Goal: Task Accomplishment & Management: Manage account settings

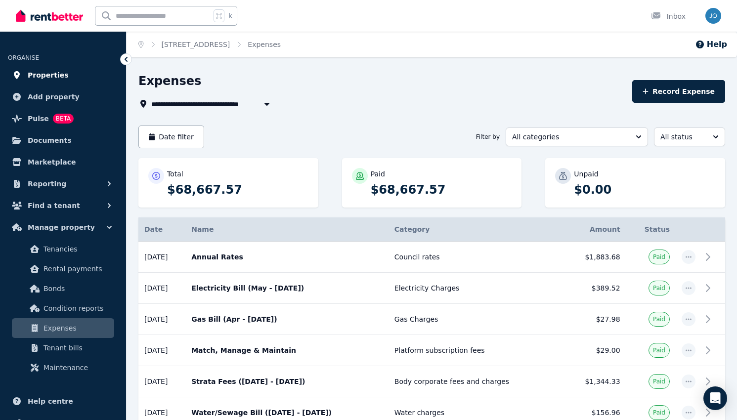
click at [63, 78] on link "Properties" at bounding box center [63, 75] width 110 height 20
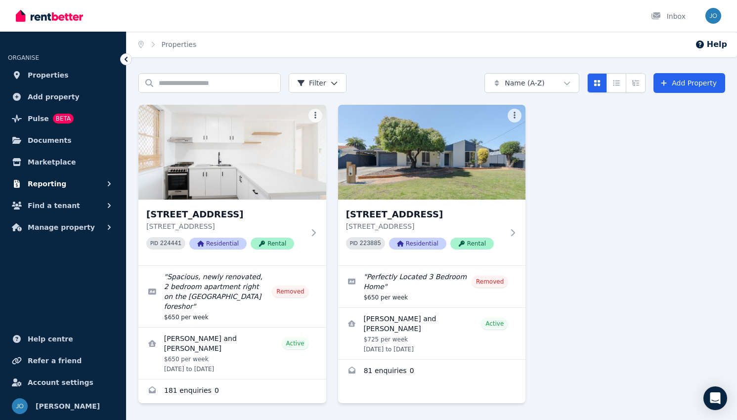
click at [52, 181] on span "Reporting" at bounding box center [47, 184] width 39 height 12
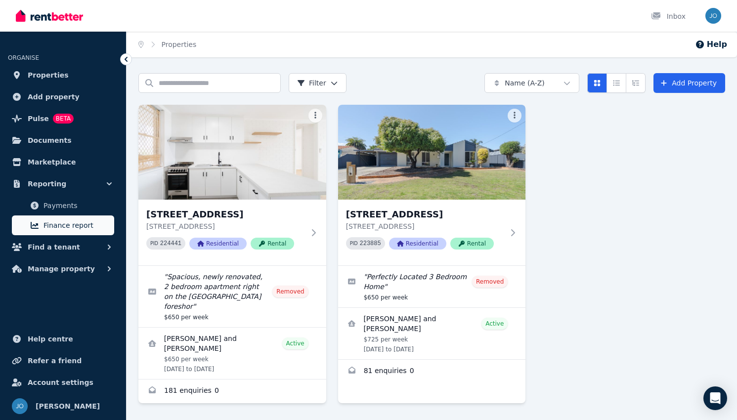
click at [56, 218] on link "Finance report" at bounding box center [63, 226] width 102 height 20
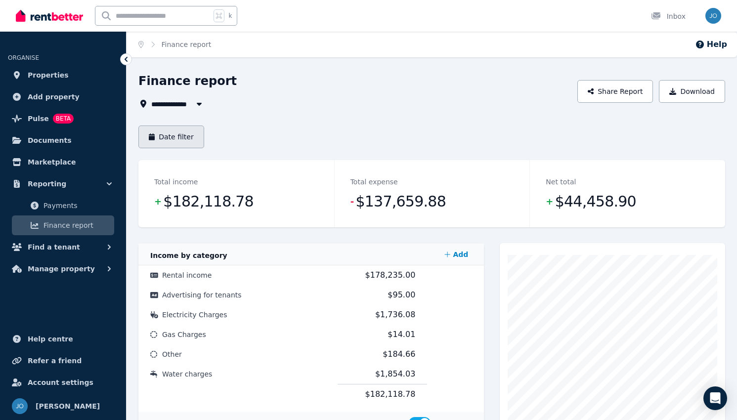
click at [182, 136] on button "Date filter" at bounding box center [171, 137] width 66 height 23
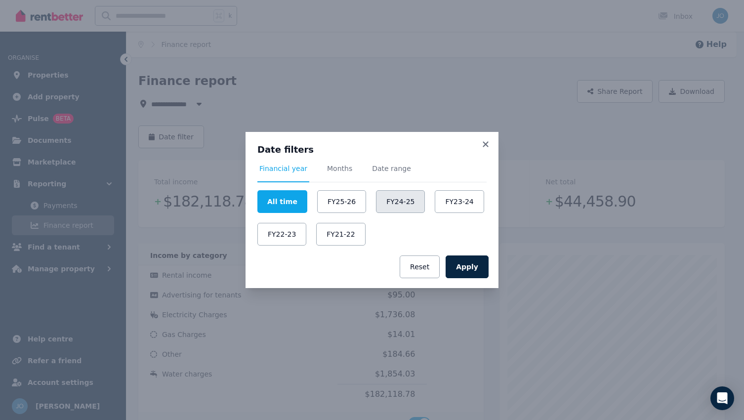
click at [392, 205] on button "FY24-25" at bounding box center [400, 201] width 49 height 23
click at [475, 265] on button "Apply" at bounding box center [467, 267] width 43 height 23
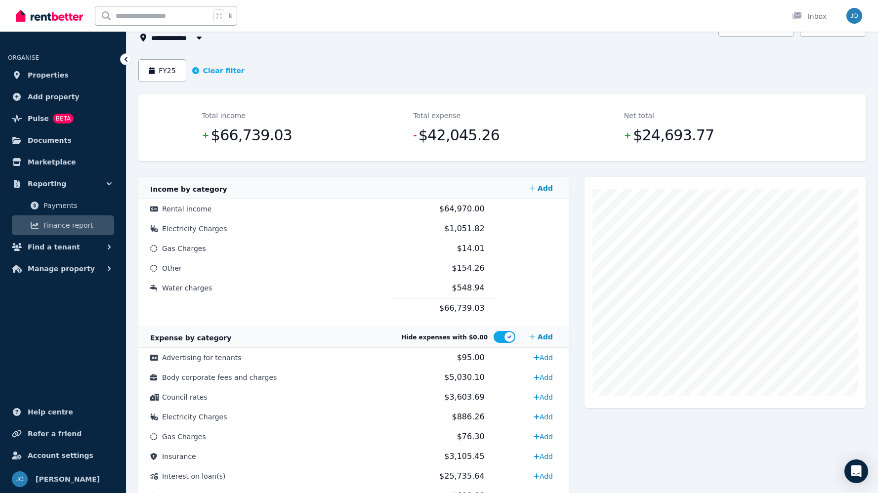
scroll to position [66, 0]
click at [183, 40] on span "All Properties" at bounding box center [181, 38] width 60 height 12
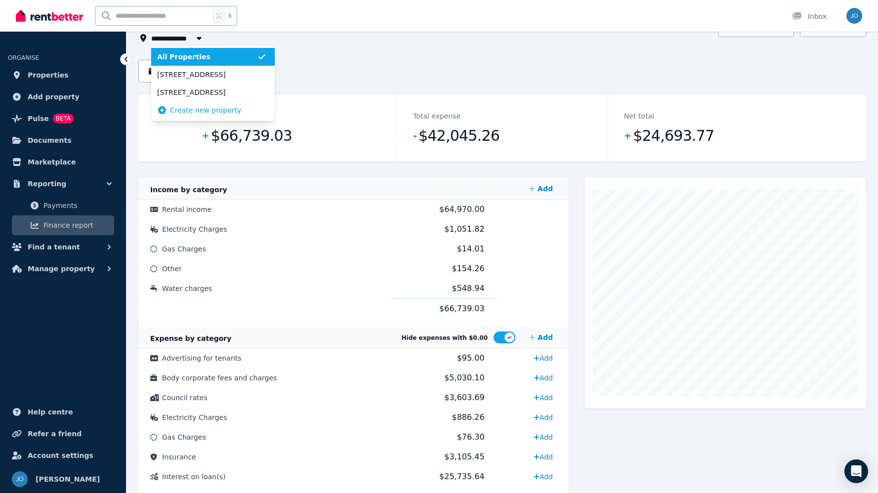
click at [379, 75] on div "**********" at bounding box center [502, 294] width 728 height 575
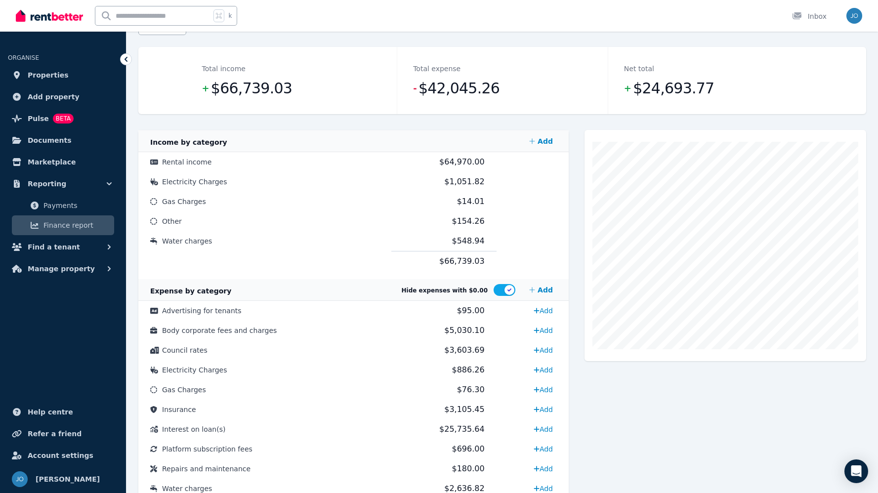
scroll to position [173, 0]
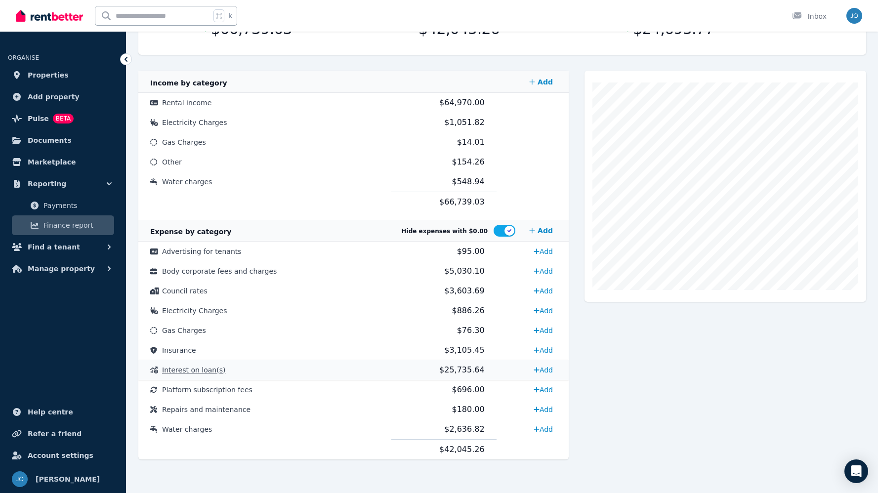
click at [261, 363] on td "Interest on loan(s)" at bounding box center [264, 370] width 253 height 20
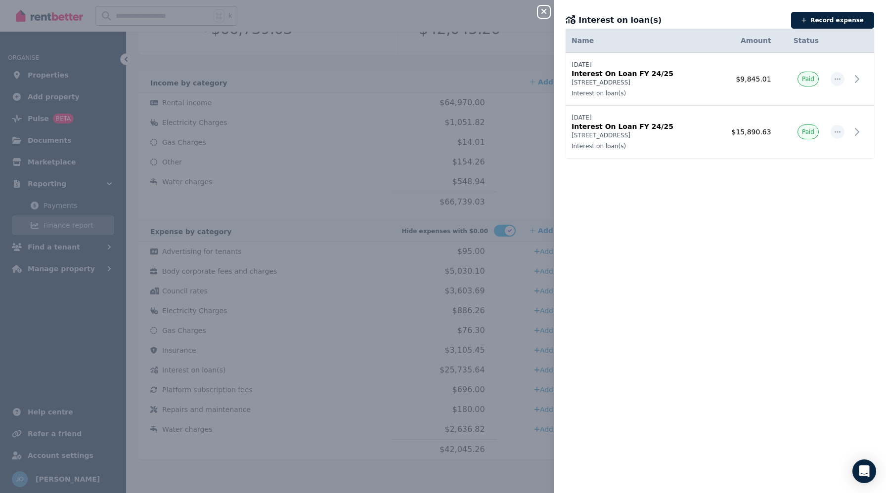
click at [544, 9] on icon "button" at bounding box center [544, 11] width 12 height 8
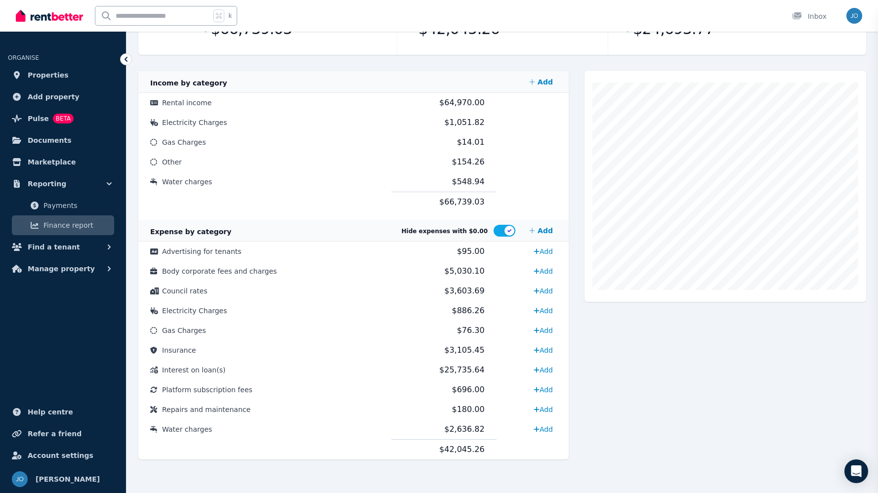
scroll to position [0, 0]
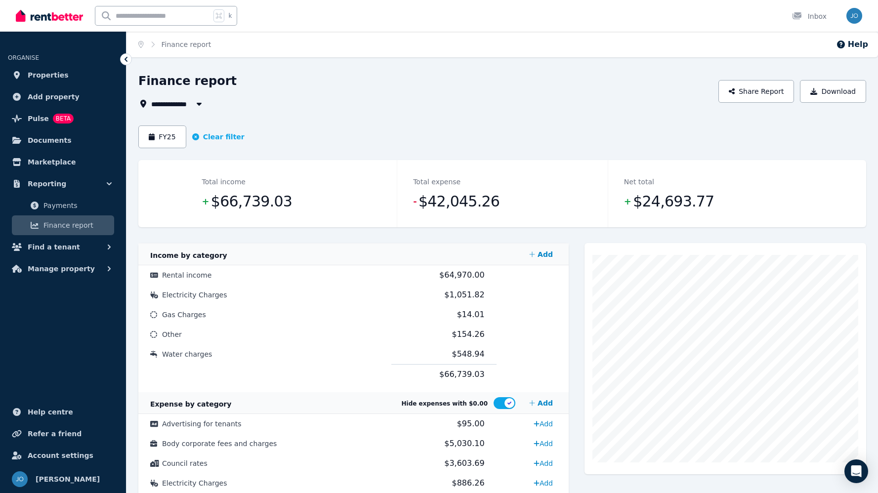
click at [191, 103] on button "button" at bounding box center [199, 104] width 18 height 12
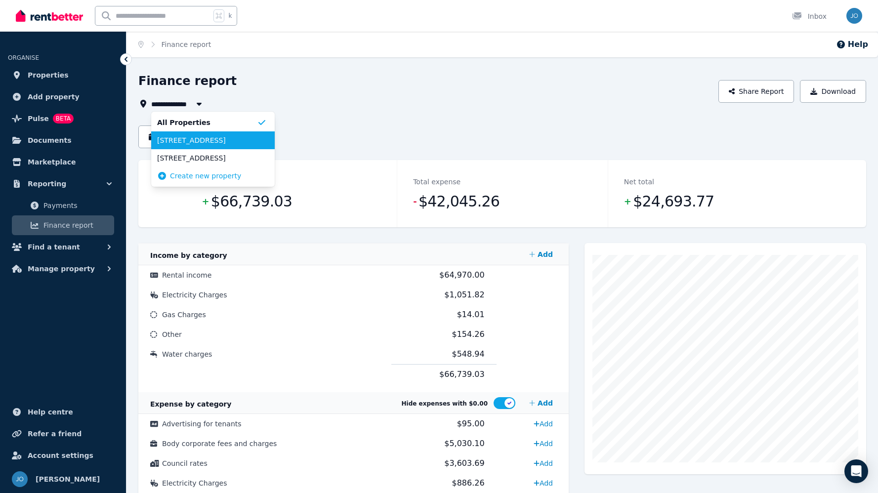
click at [190, 137] on span "[STREET_ADDRESS]" at bounding box center [207, 140] width 100 height 10
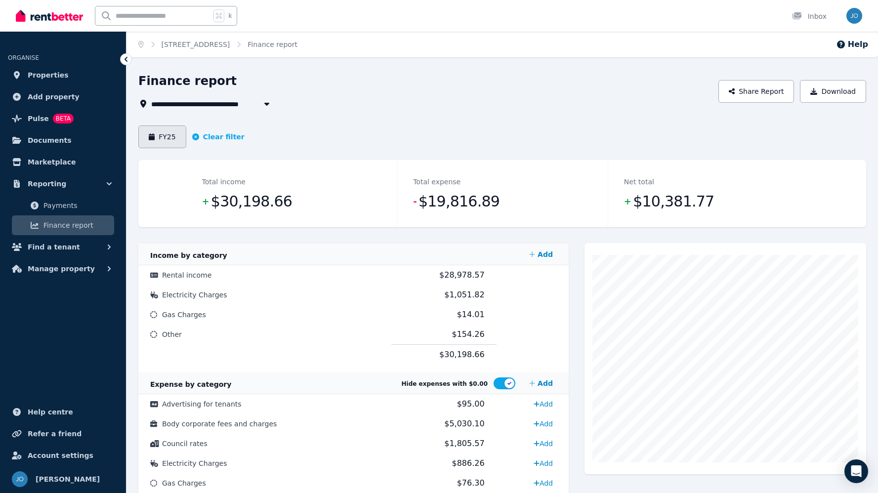
click at [170, 136] on button "FY25" at bounding box center [162, 137] width 48 height 23
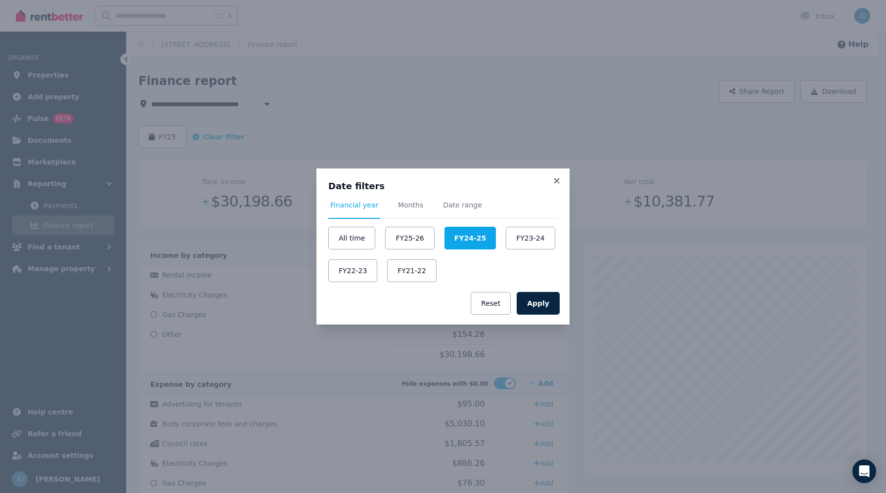
click at [493, 136] on div "Date filters Financial year Months Date range All time FY25-26 FY24-25 FY23-24 …" at bounding box center [443, 246] width 886 height 493
click at [556, 178] on icon at bounding box center [557, 180] width 10 height 9
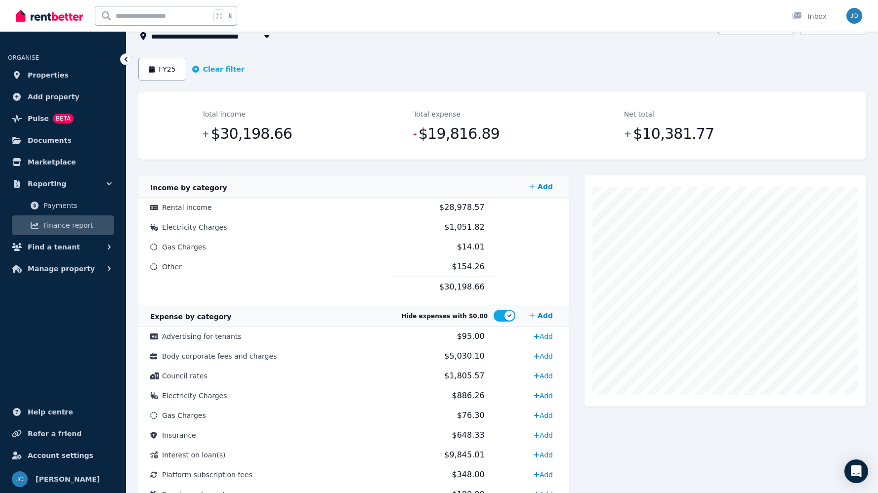
scroll to position [56, 0]
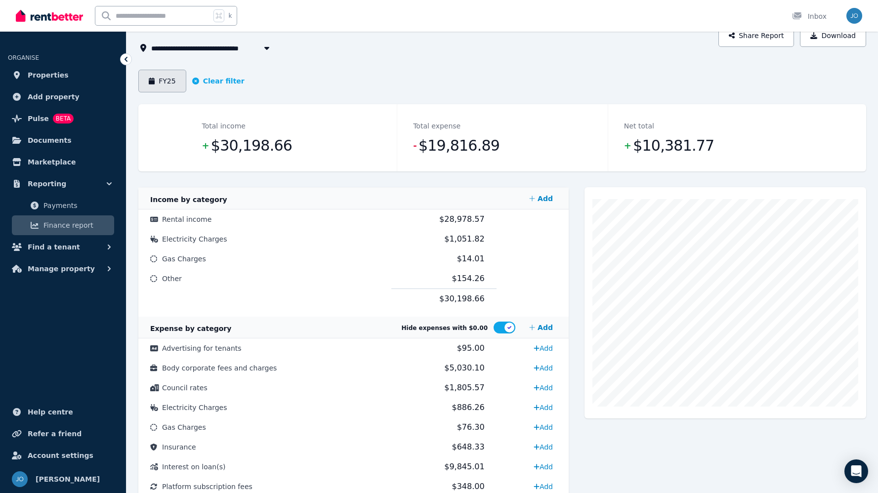
click at [158, 74] on button "FY25" at bounding box center [162, 81] width 48 height 23
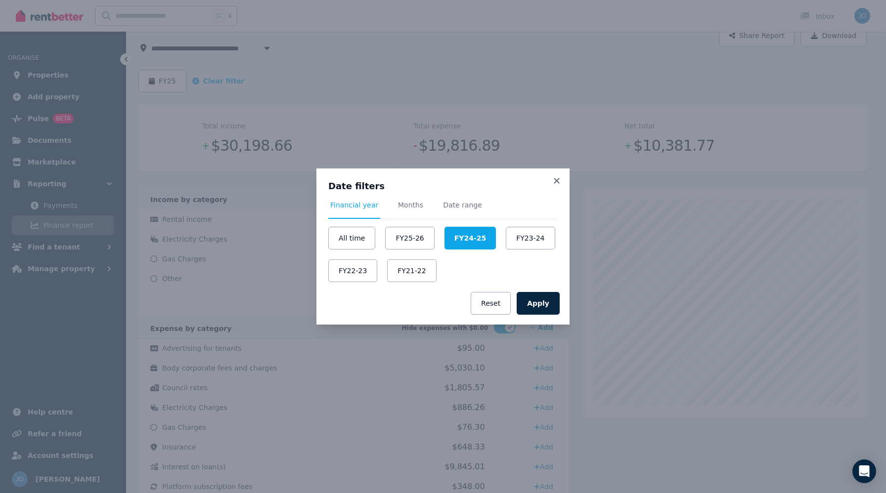
click at [512, 131] on div "Date filters Financial year Months Date range All time FY25-26 FY24-25 FY23-24 …" at bounding box center [443, 246] width 886 height 493
click at [556, 180] on icon at bounding box center [556, 180] width 5 height 5
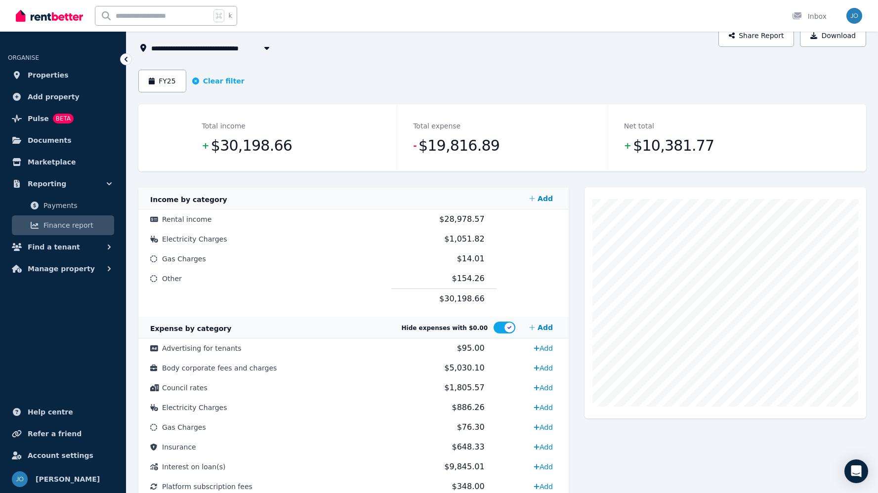
click at [219, 51] on span "[STREET_ADDRESS]" at bounding box center [192, 48] width 83 height 12
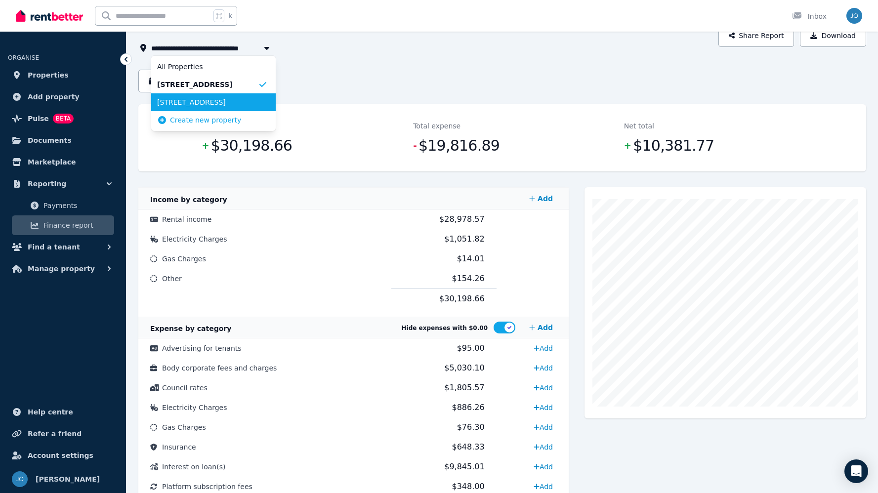
click at [203, 99] on span "[STREET_ADDRESS]" at bounding box center [207, 102] width 101 height 10
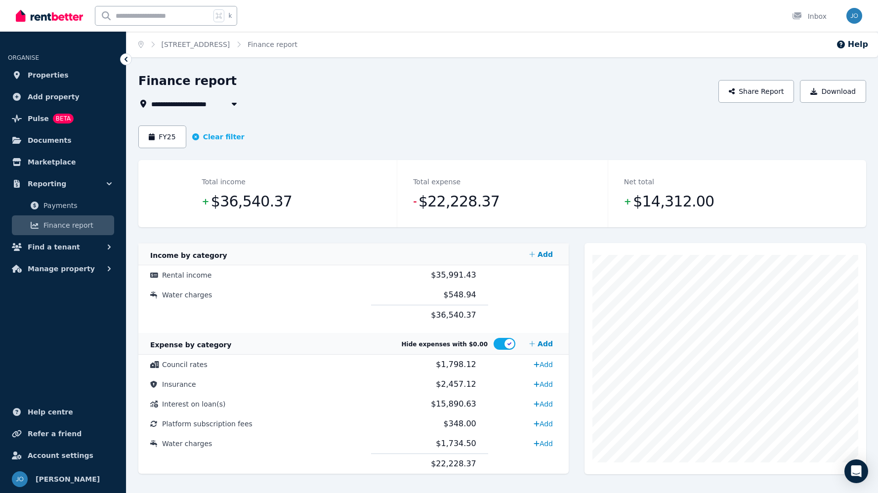
click at [195, 103] on span "[STREET_ADDRESS]" at bounding box center [192, 104] width 83 height 12
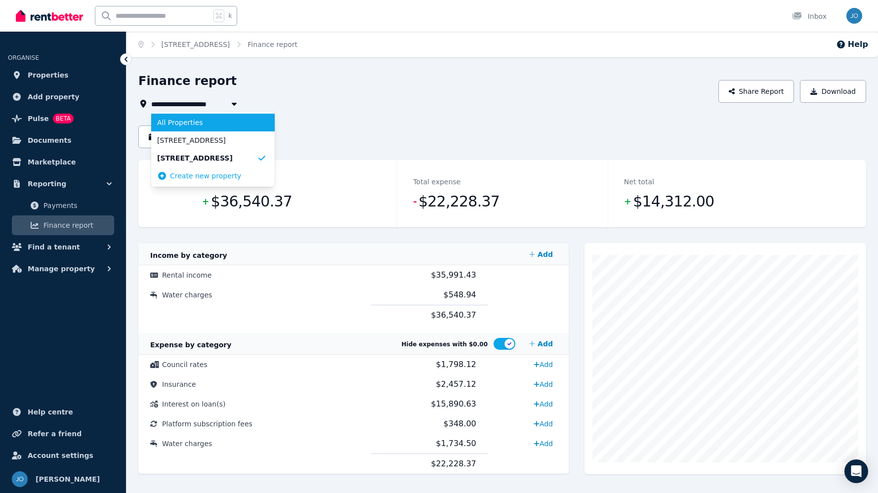
click at [192, 123] on span "All Properties" at bounding box center [207, 123] width 100 height 10
type input "**********"
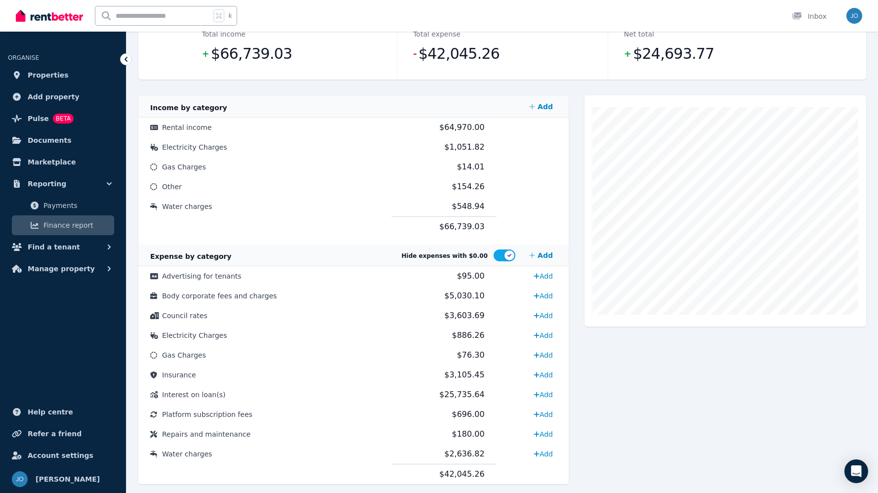
scroll to position [149, 0]
